Goal: Navigation & Orientation: Find specific page/section

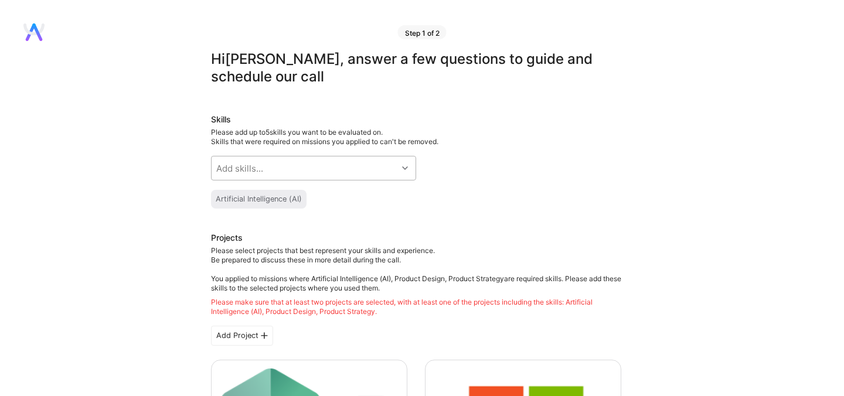
click at [252, 171] on div "Add skills..." at bounding box center [239, 168] width 47 height 12
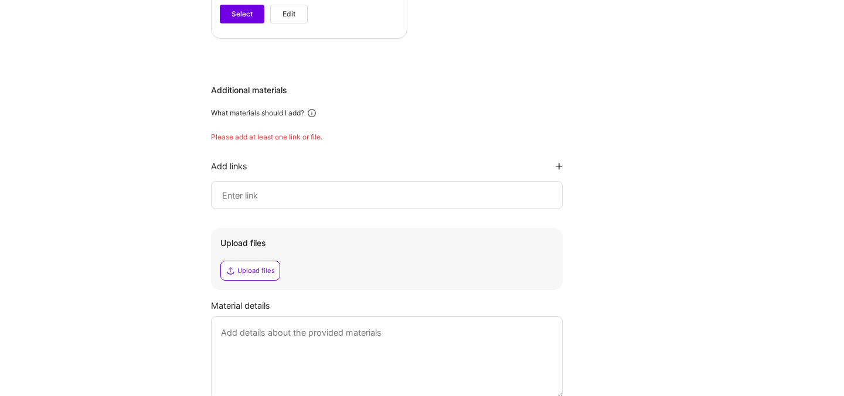
scroll to position [1383, 0]
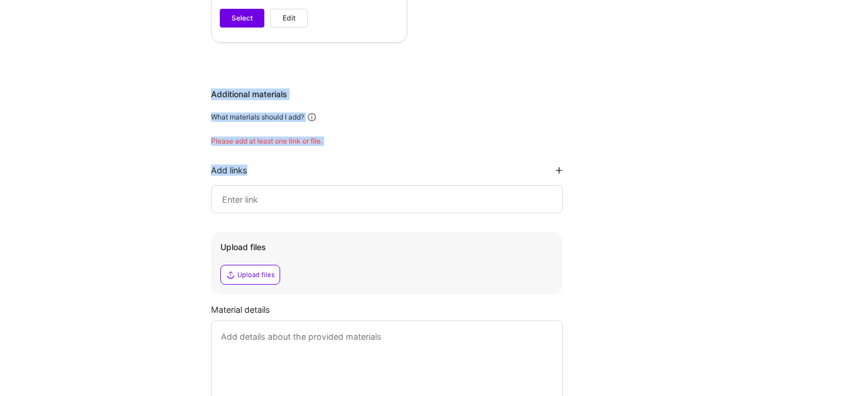
drag, startPoint x: 209, startPoint y: 81, endPoint x: 261, endPoint y: 171, distance: 104.5
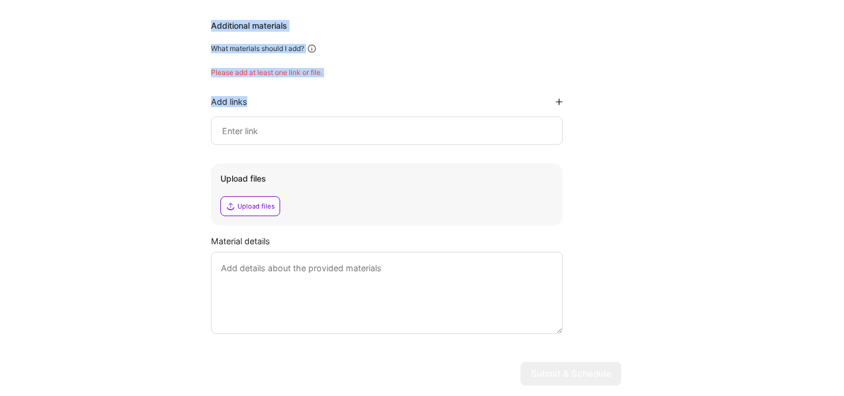
scroll to position [1445, 0]
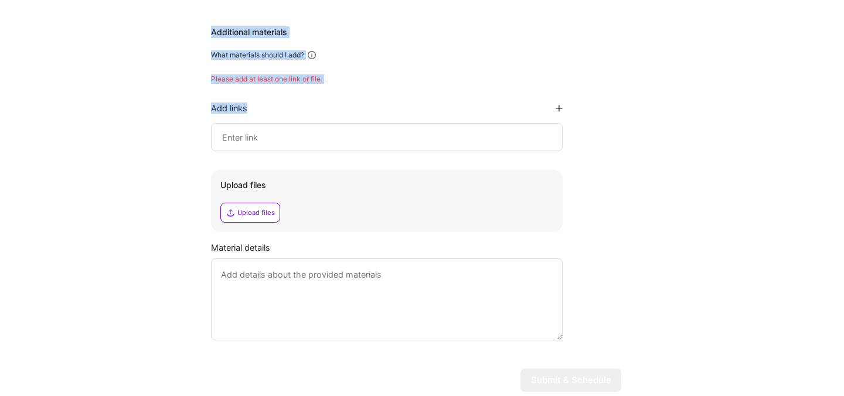
copy div "Additional materials What materials should I add? Please add at least one link …"
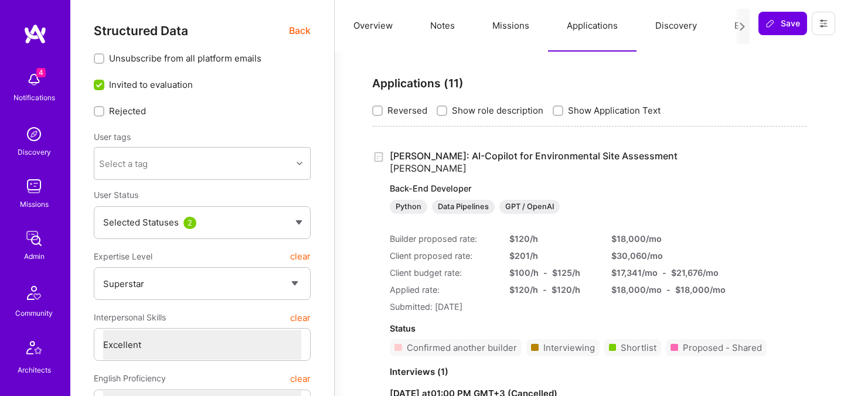
select select "7"
select select "US"
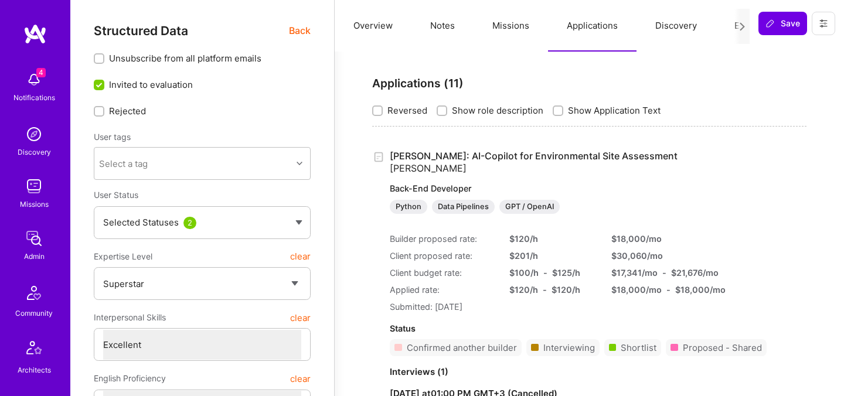
select select "Right Now"
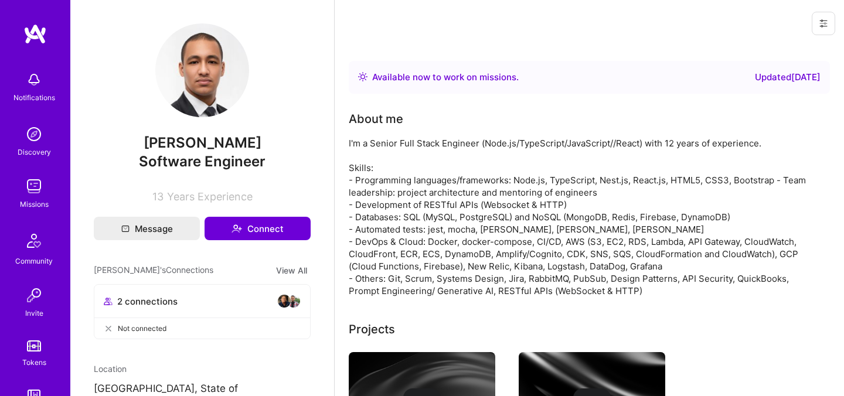
click at [827, 26] on icon at bounding box center [823, 23] width 9 height 9
click at [791, 54] on button "Login as Amir" at bounding box center [773, 50] width 124 height 30
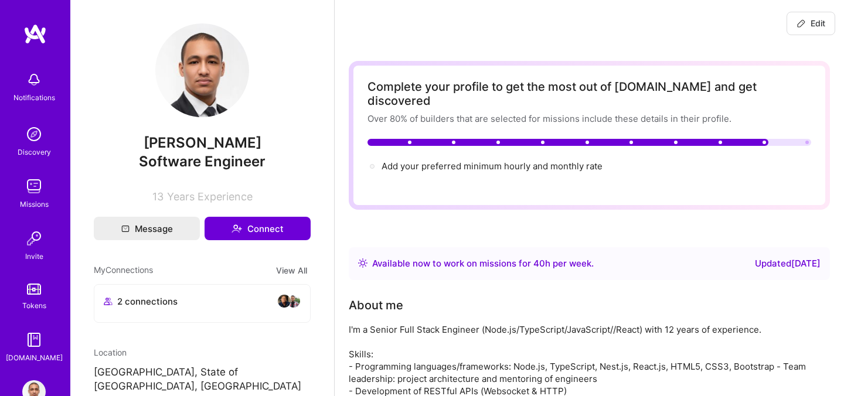
scroll to position [31, 0]
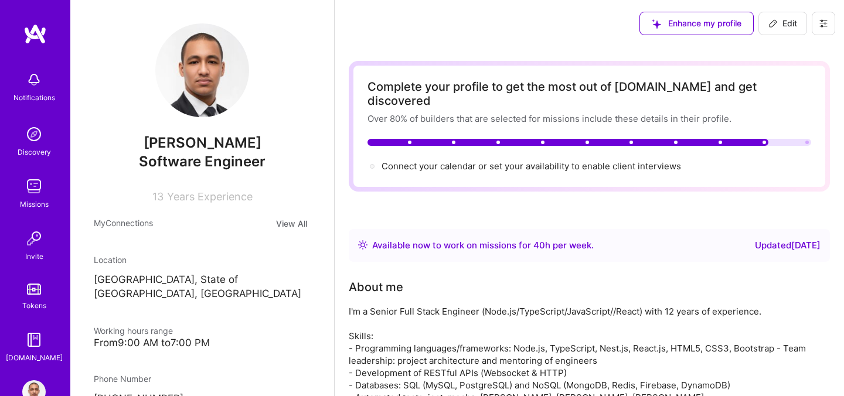
click at [47, 343] on link "A.Guide" at bounding box center [34, 346] width 73 height 36
